Goal: Find specific page/section: Find specific page/section

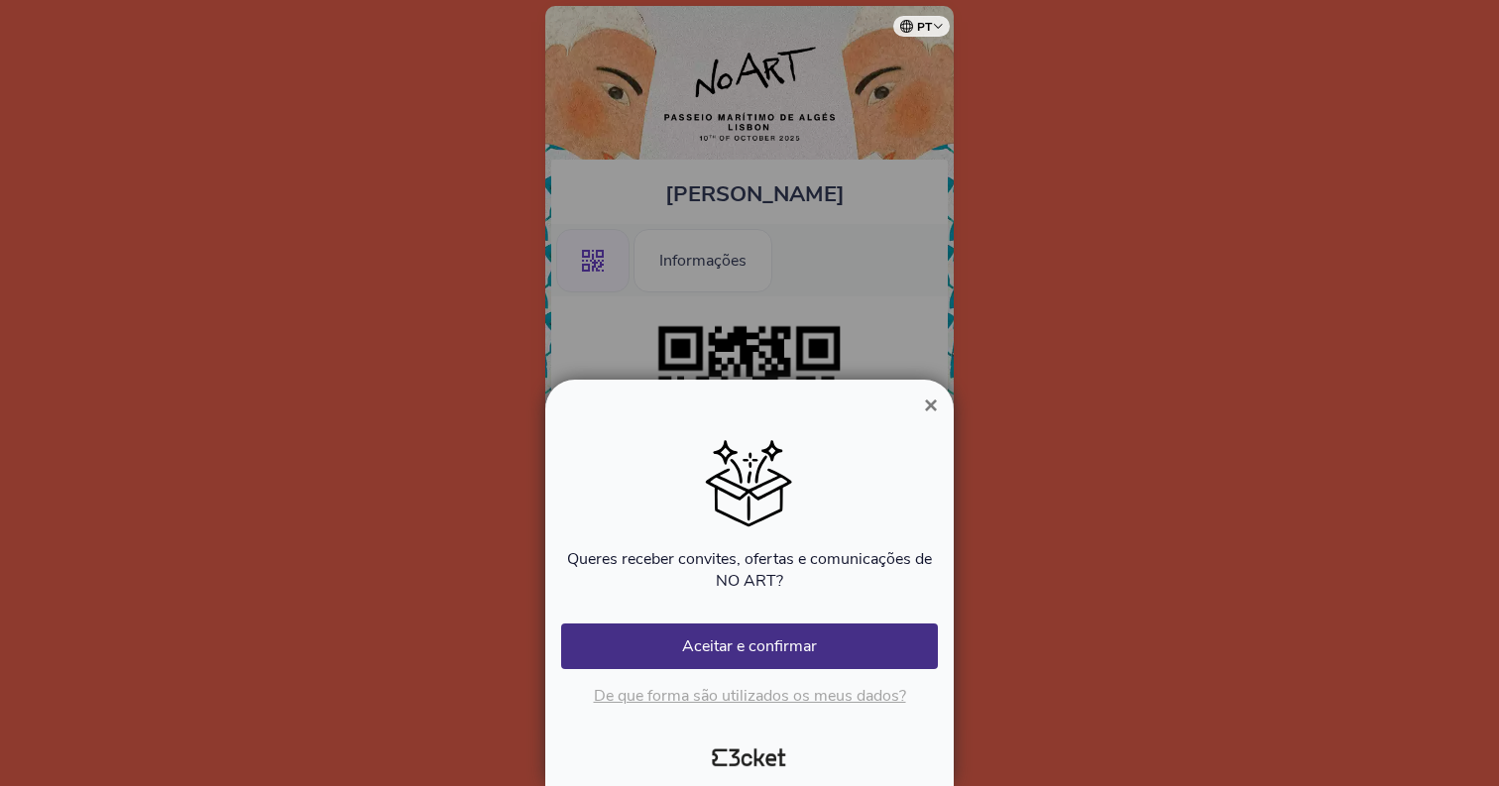
click at [935, 402] on span "×" at bounding box center [931, 405] width 14 height 27
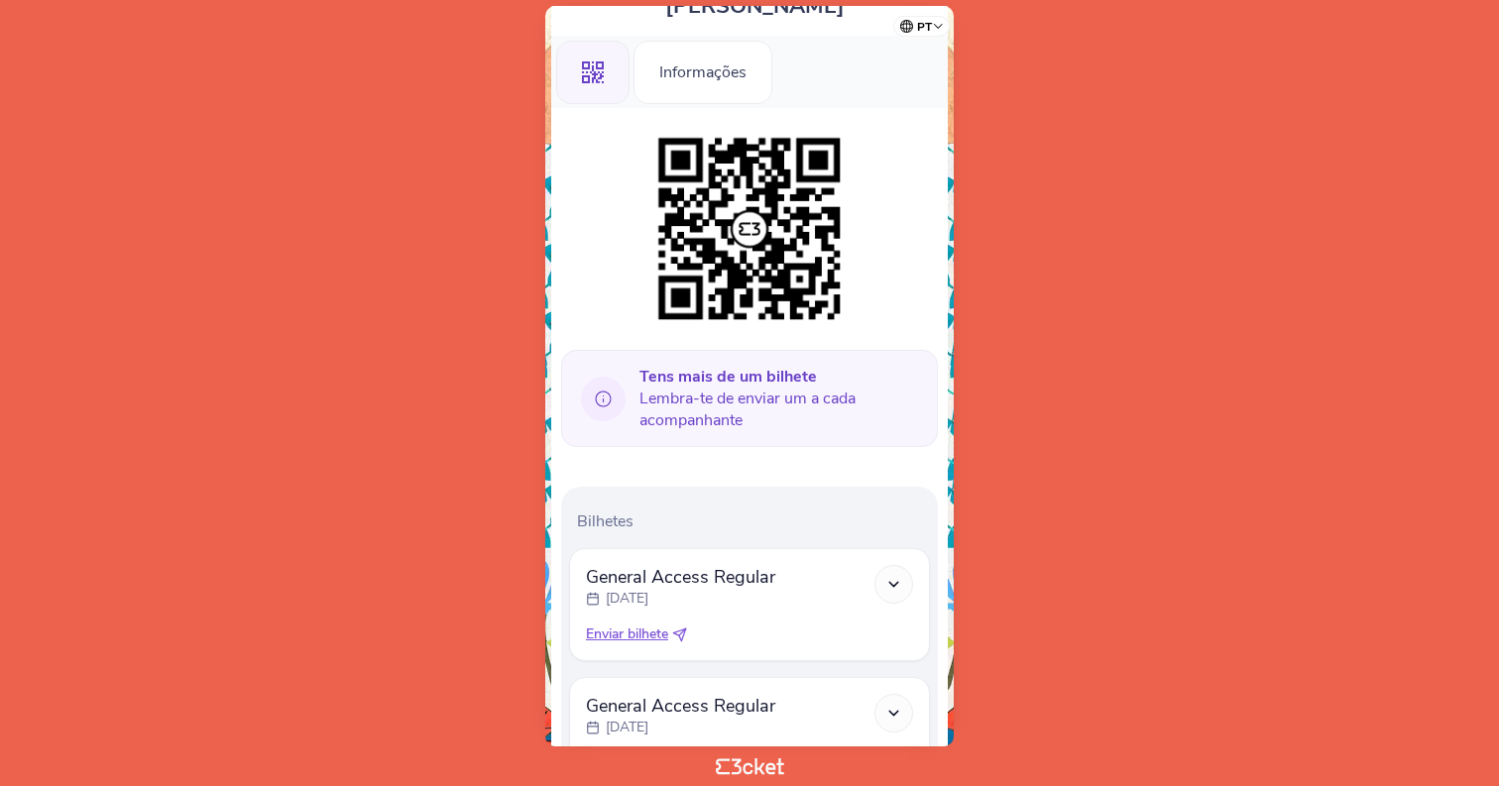
scroll to position [362, 0]
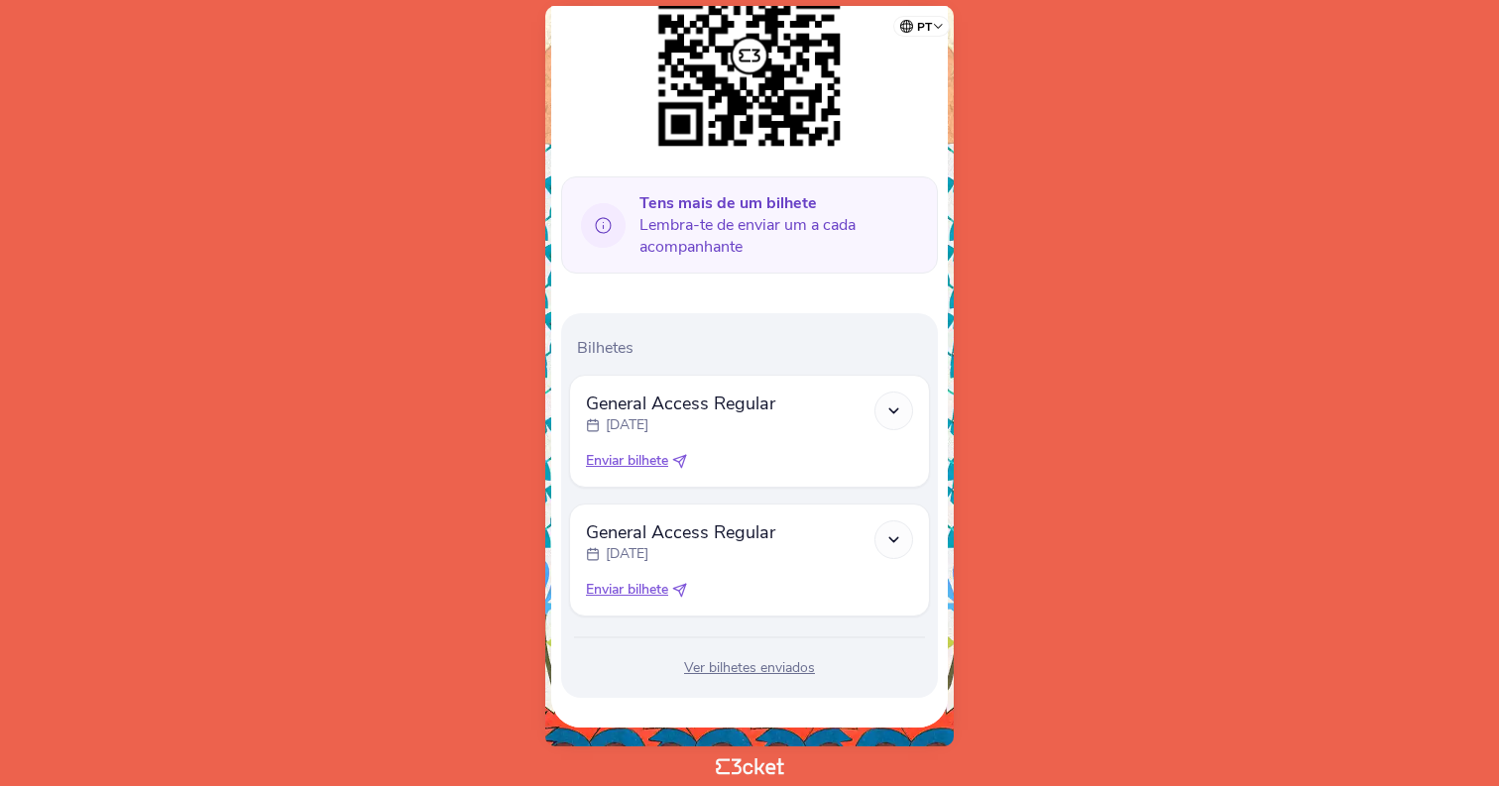
click at [876, 533] on div at bounding box center [893, 539] width 39 height 39
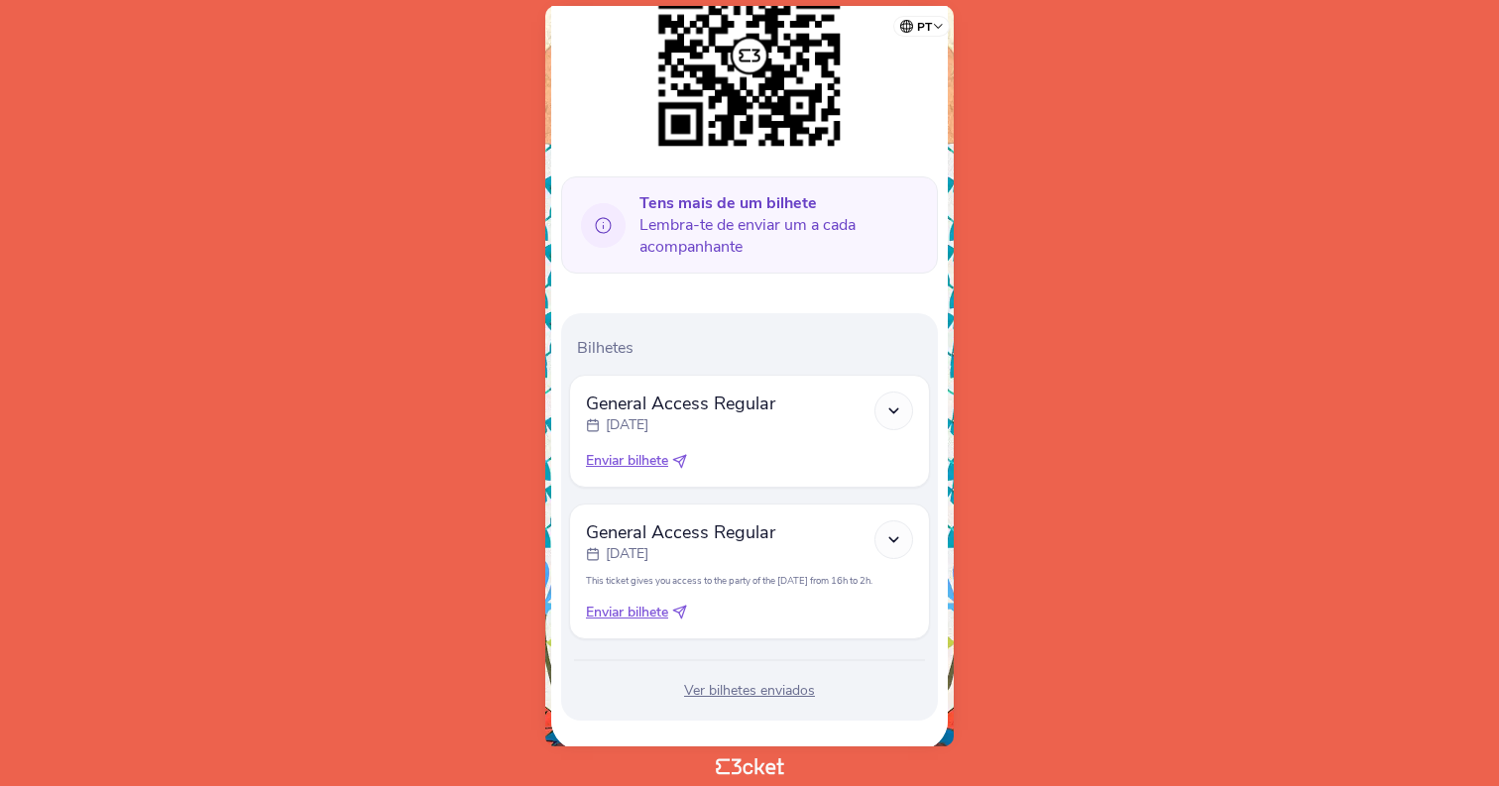
click at [890, 414] on icon at bounding box center [893, 410] width 17 height 17
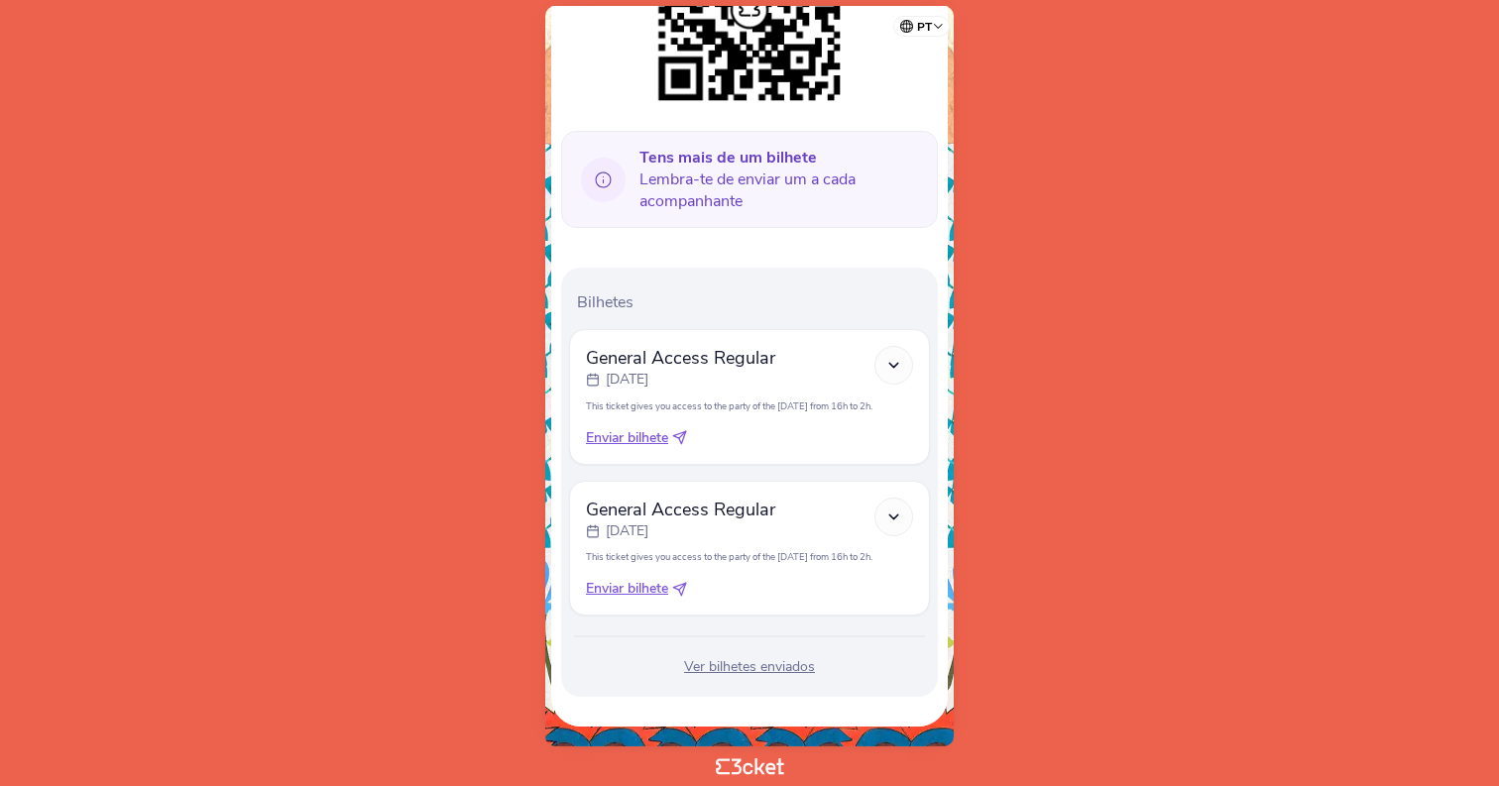
scroll to position [0, 0]
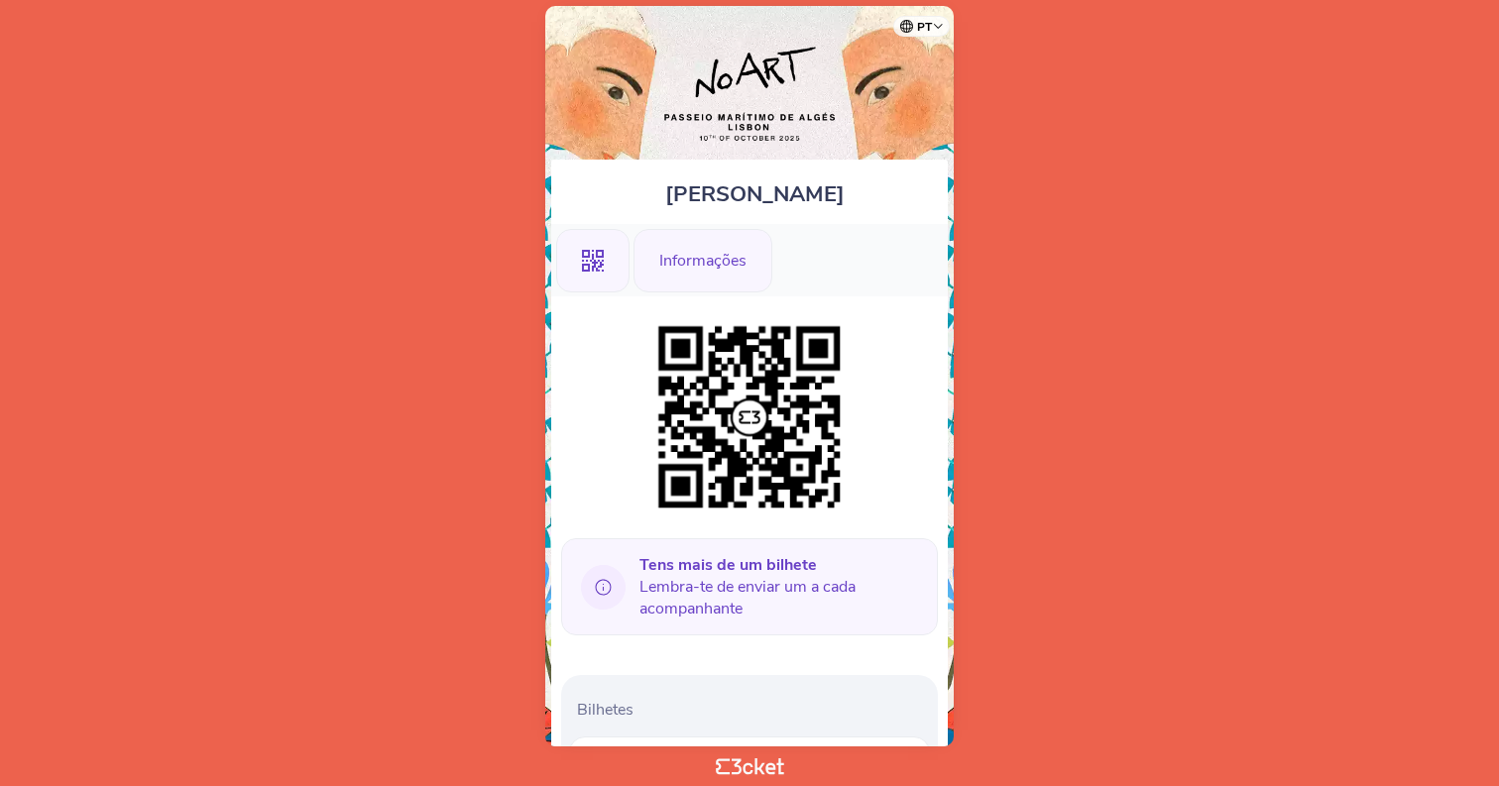
click at [668, 277] on div "Informações" at bounding box center [702, 260] width 139 height 63
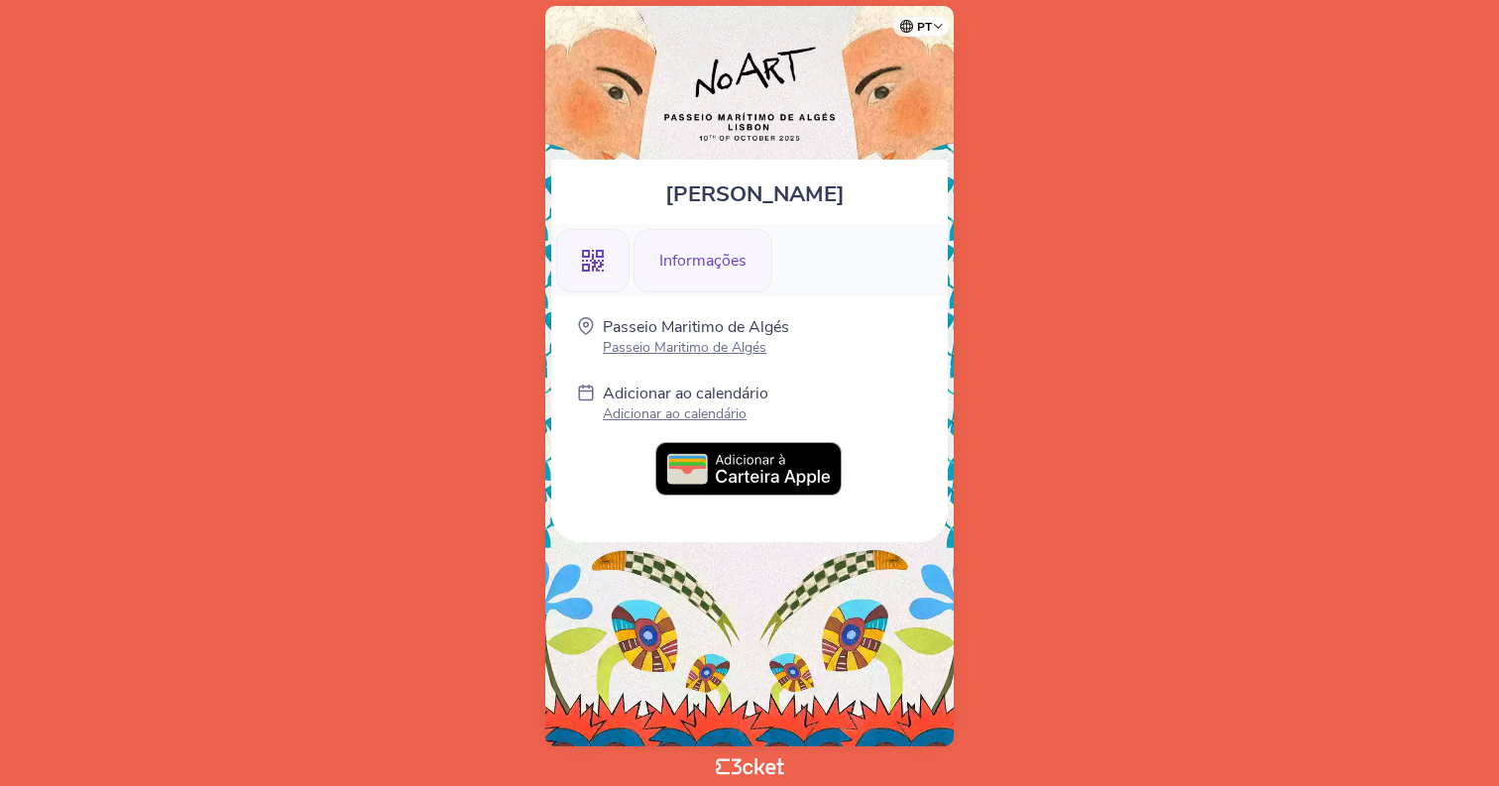
click at [579, 268] on div ".st0{fill-rule:evenodd;clip-rule:evenodd;}" at bounding box center [592, 260] width 73 height 63
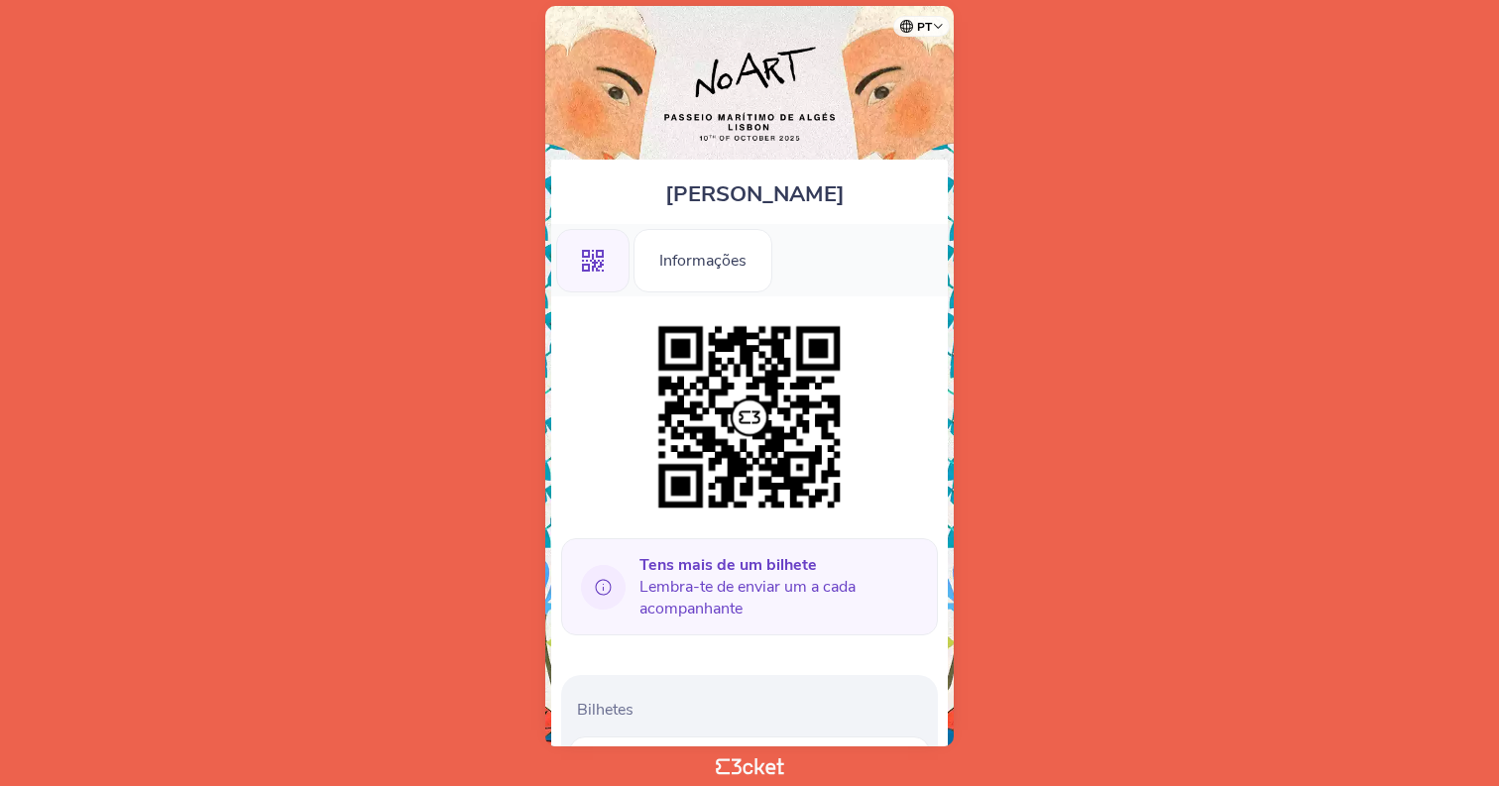
click at [585, 267] on icon ".st0{fill-rule:evenodd;clip-rule:evenodd;}" at bounding box center [593, 261] width 22 height 22
click at [733, 409] on img at bounding box center [749, 417] width 202 height 202
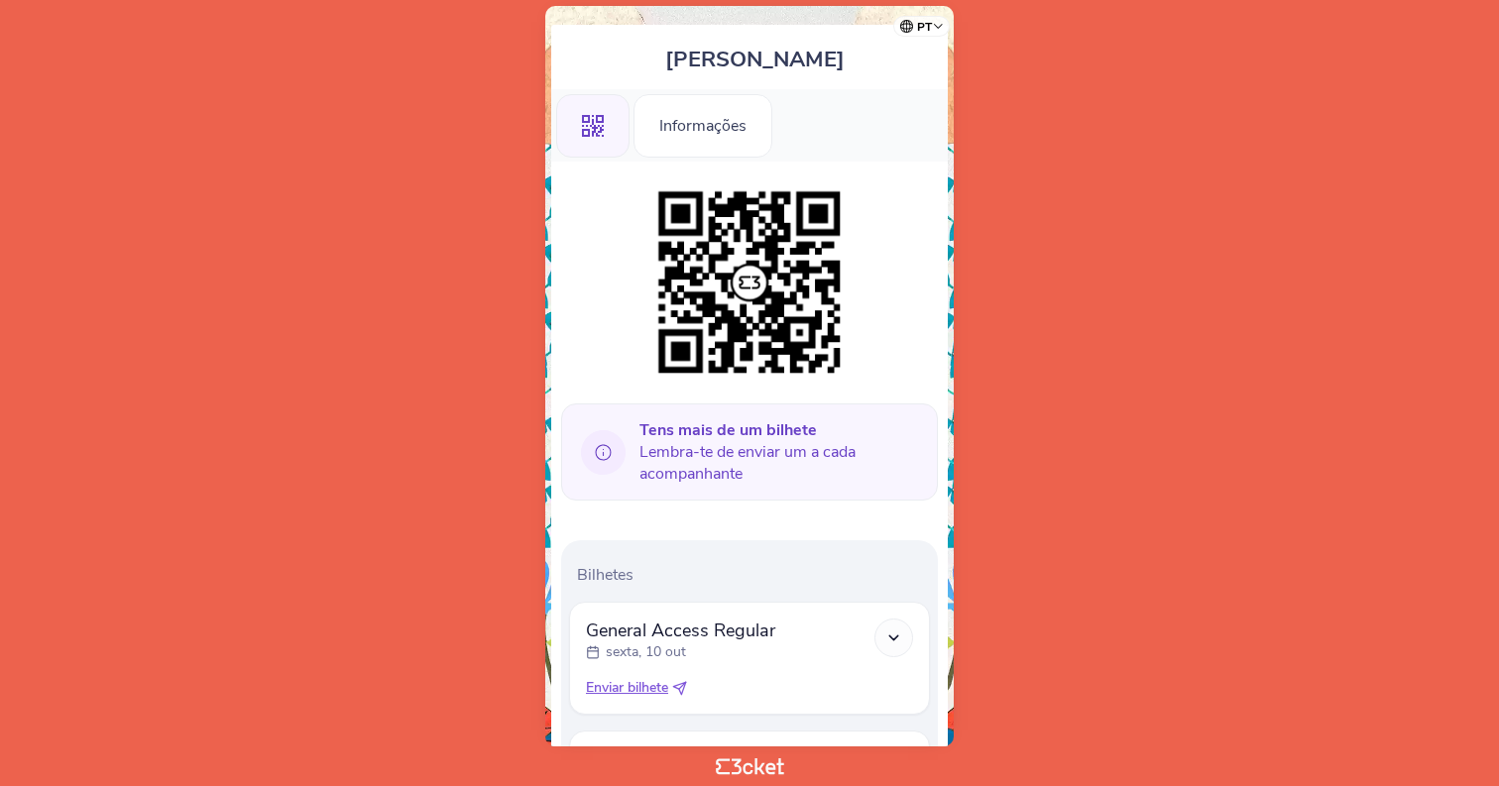
scroll to position [137, 0]
